Goal: Task Accomplishment & Management: Use online tool/utility

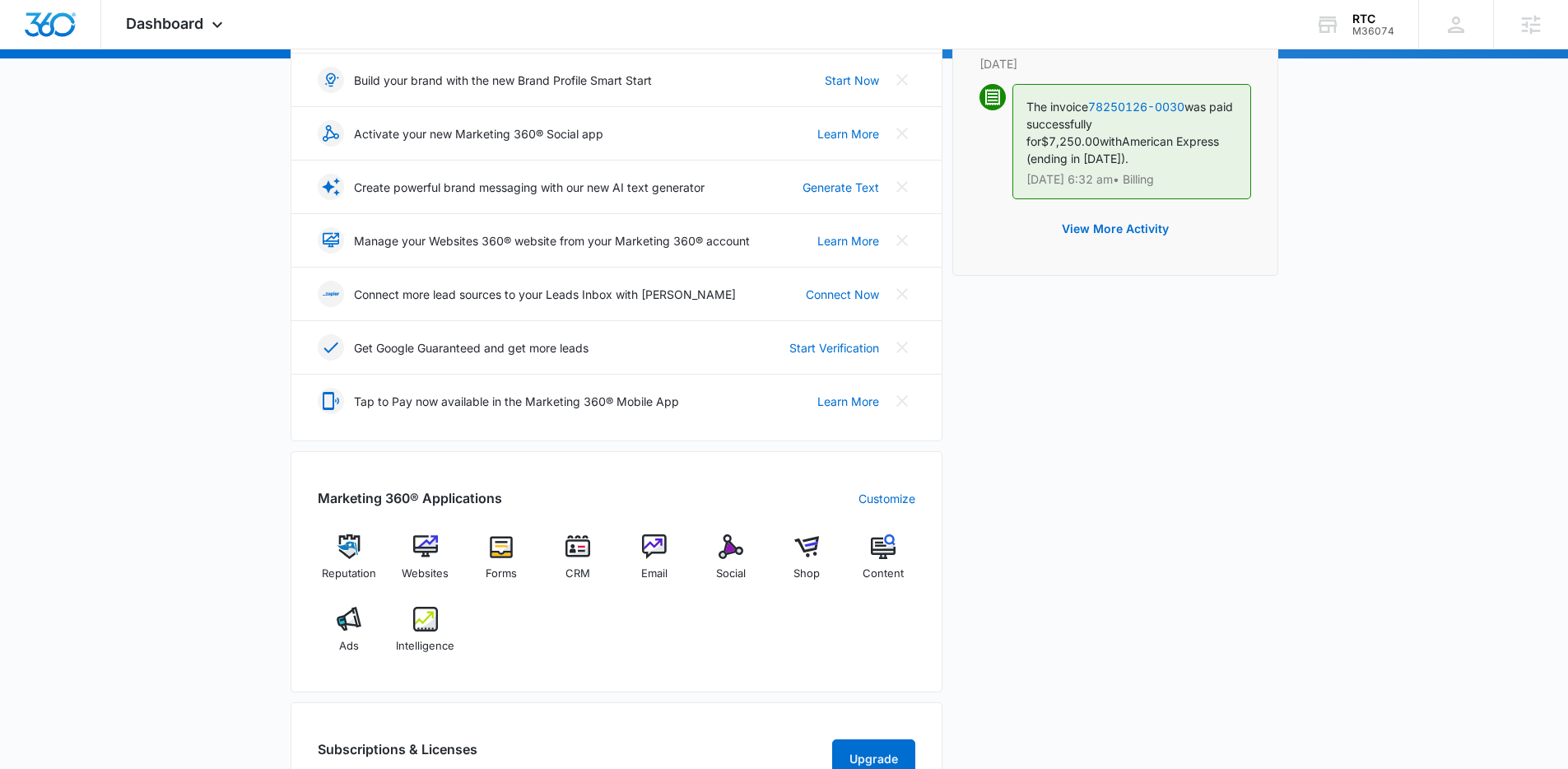
scroll to position [545, 0]
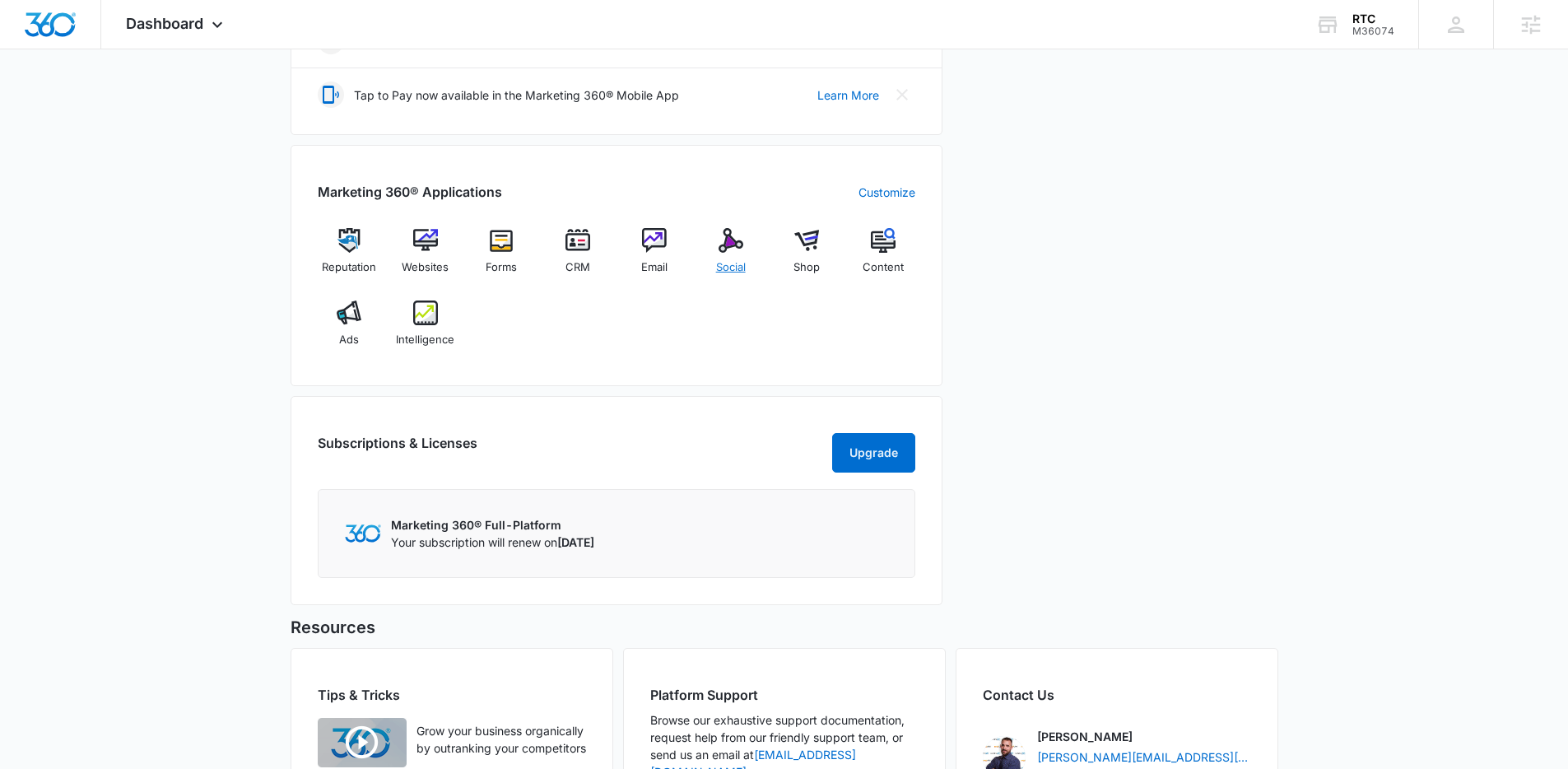
click at [723, 250] on img at bounding box center [731, 240] width 24 height 24
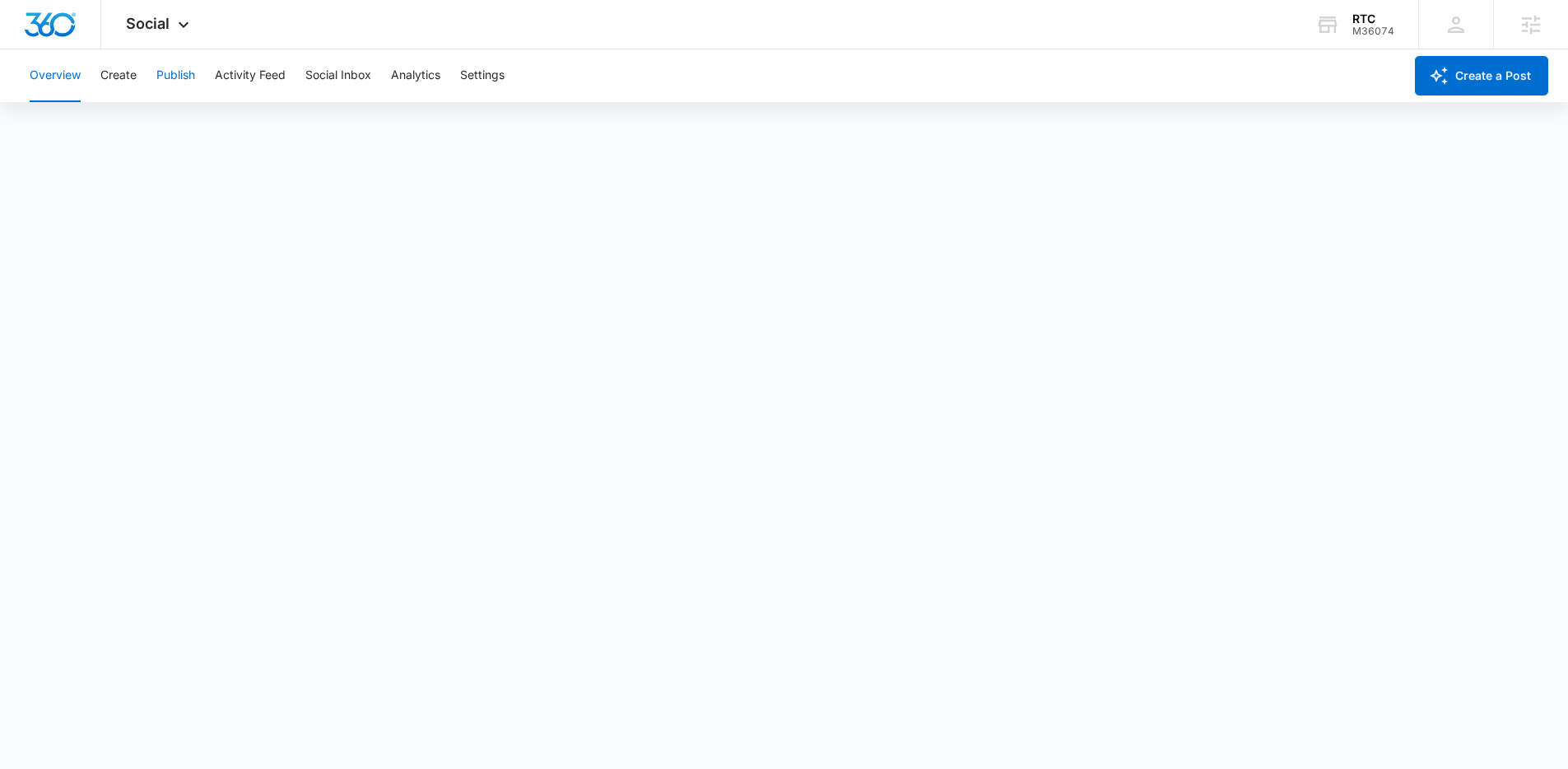
click at [179, 83] on button "Publish" at bounding box center [175, 76] width 39 height 52
